Goal: Navigation & Orientation: Find specific page/section

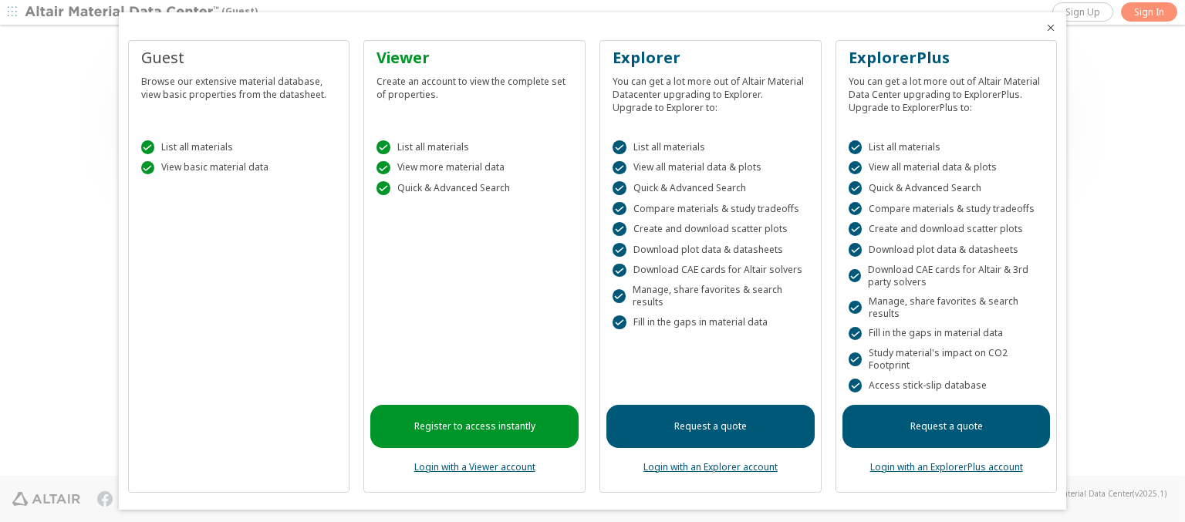
click at [1045, 28] on icon "Close" at bounding box center [1051, 28] width 12 height 12
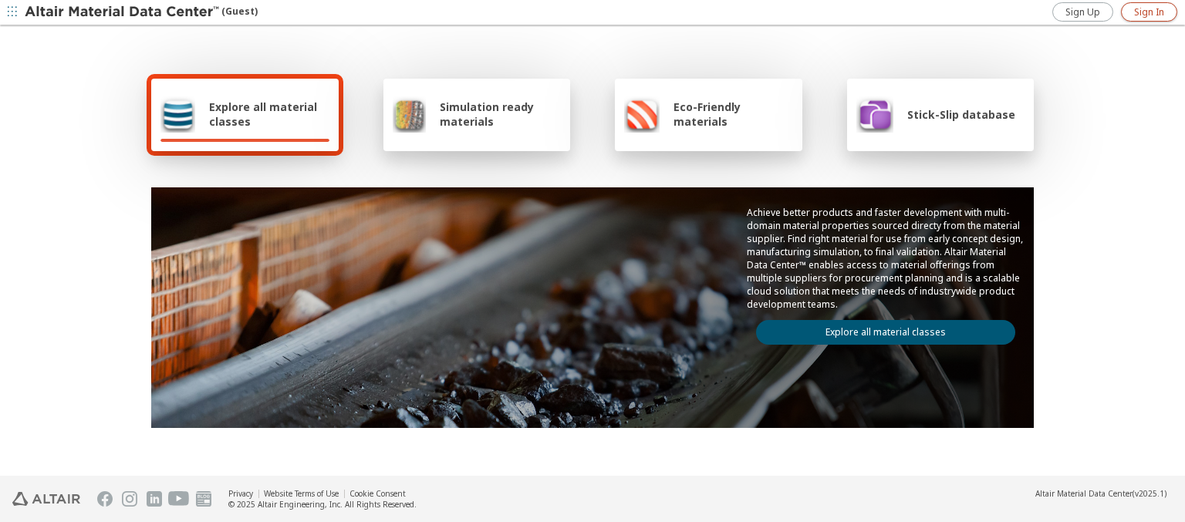
click at [1149, 12] on span "Sign In" at bounding box center [1149, 12] width 30 height 12
click at [123, 12] on img at bounding box center [123, 12] width 197 height 15
click at [263, 114] on span "Explore all material classes" at bounding box center [269, 114] width 120 height 29
click at [880, 329] on link "Explore all material classes" at bounding box center [885, 332] width 259 height 25
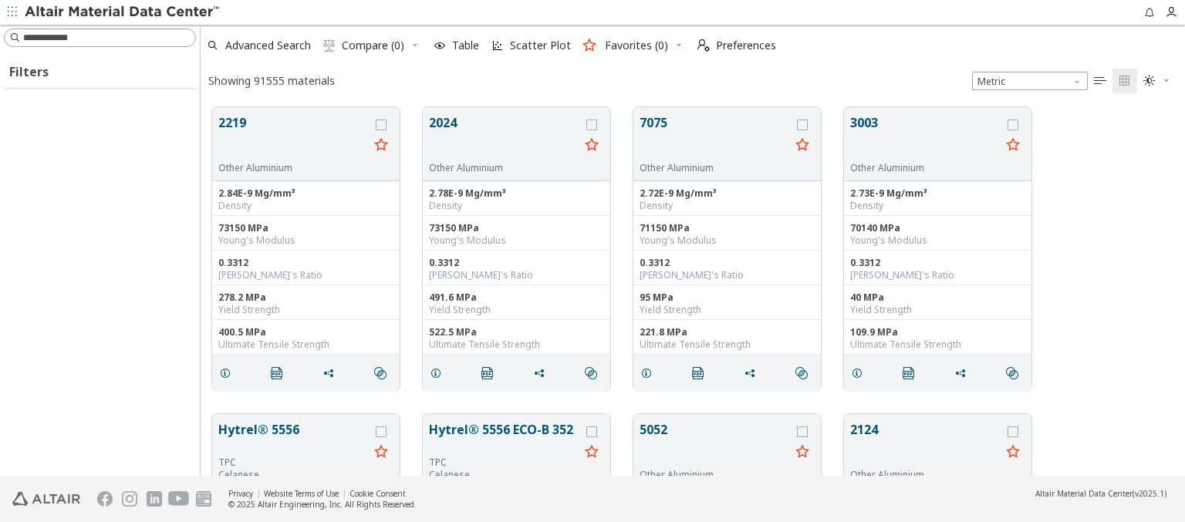
scroll to position [369, 972]
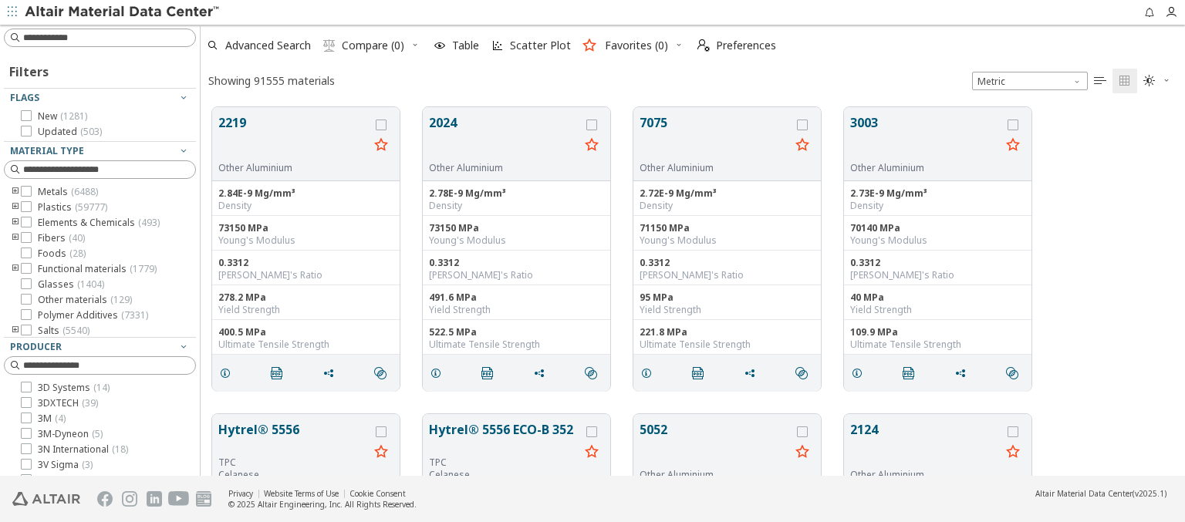
click at [123, 12] on img at bounding box center [123, 12] width 197 height 15
